Goal: Check status: Check status

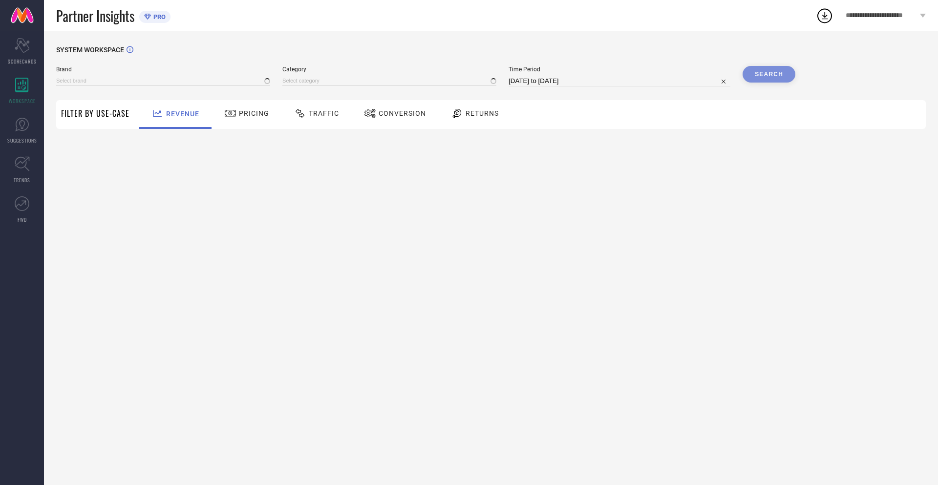
type input "NIKE"
type input "All"
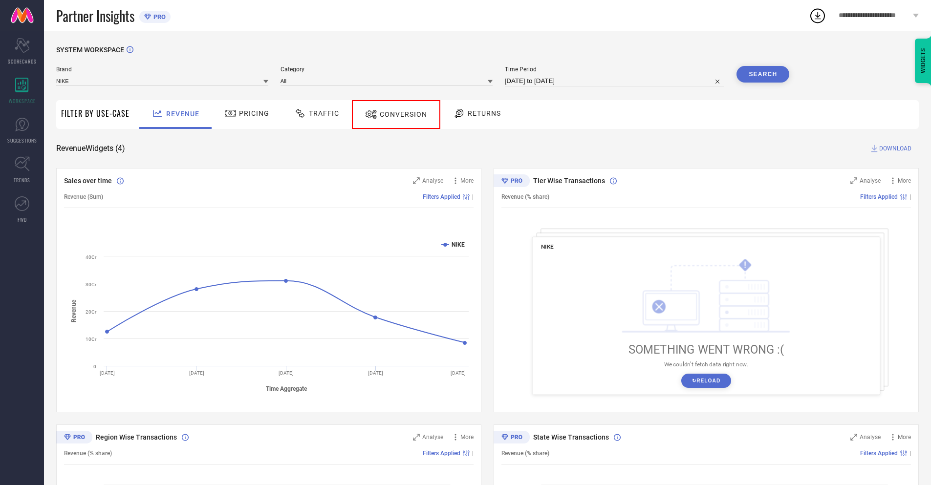
click at [392, 114] on span "Conversion" at bounding box center [403, 114] width 47 height 8
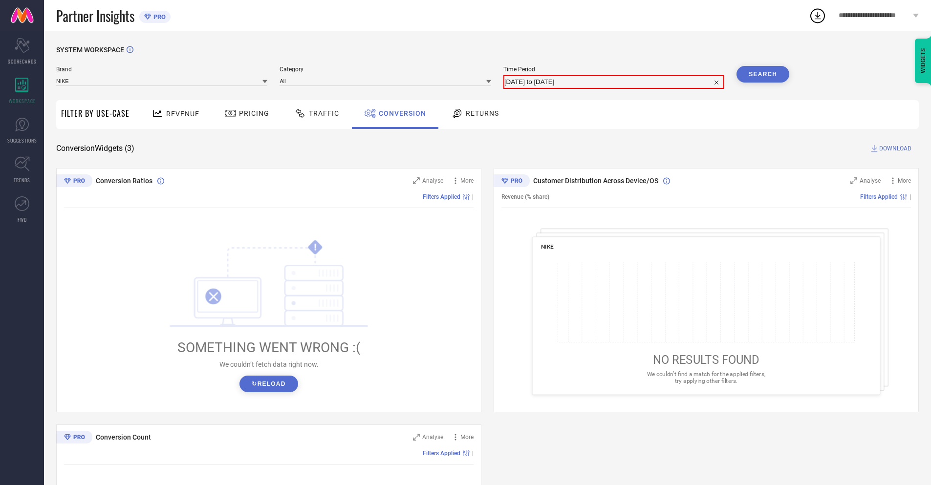
click at [614, 81] on input "[DATE] to [DATE]" at bounding box center [613, 82] width 219 height 12
select select "8"
select select "2025"
select select "9"
select select "2025"
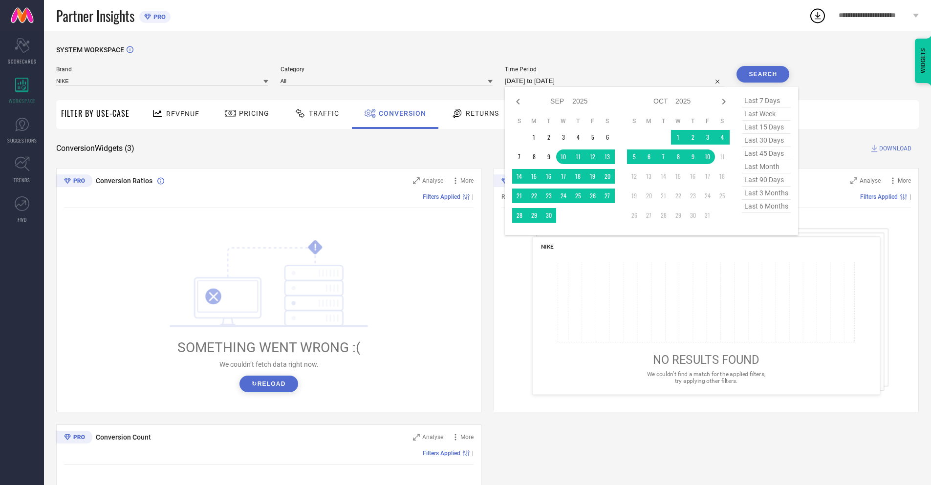
select select "9"
select select "2025"
select select "10"
select select "2025"
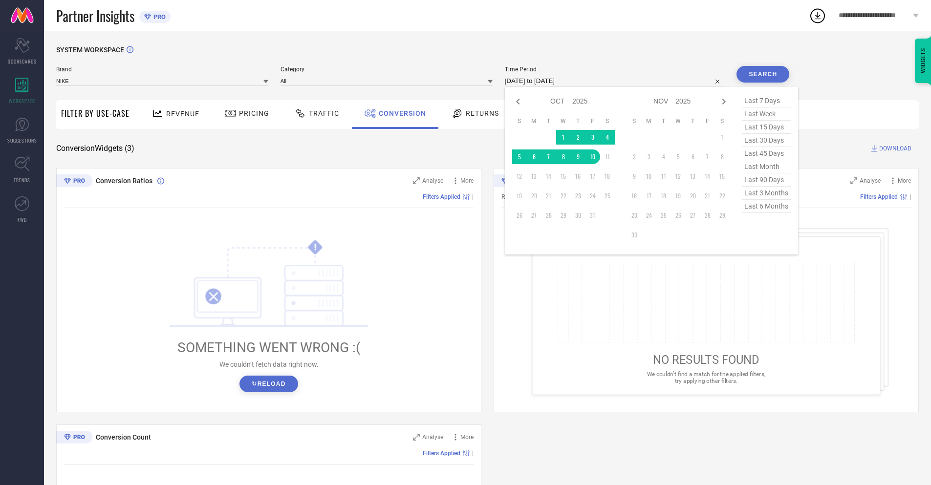
click at [591, 157] on td "10" at bounding box center [592, 156] width 15 height 15
type input "[DATE] to [DATE]"
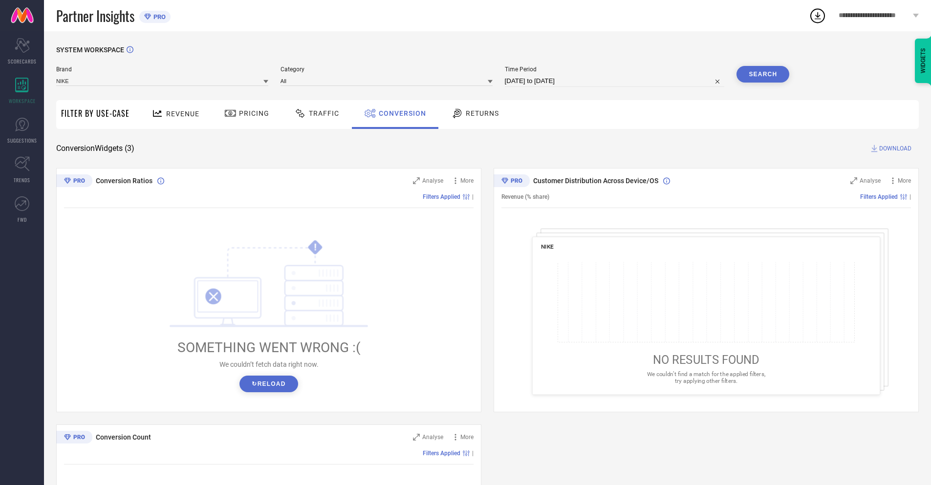
click at [763, 74] on button "Search" at bounding box center [762, 74] width 53 height 17
click at [895, 149] on span "DOWNLOAD" at bounding box center [895, 149] width 32 height 10
